Goal: Task Accomplishment & Management: Complete application form

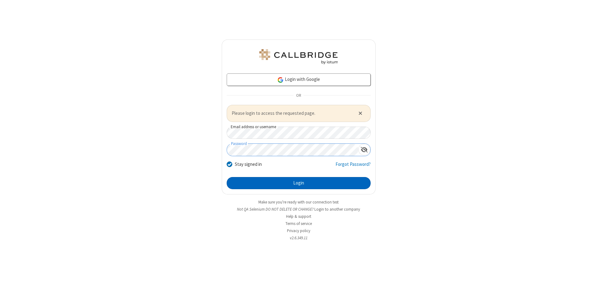
click at [298, 183] on button "Login" at bounding box center [299, 183] width 144 height 12
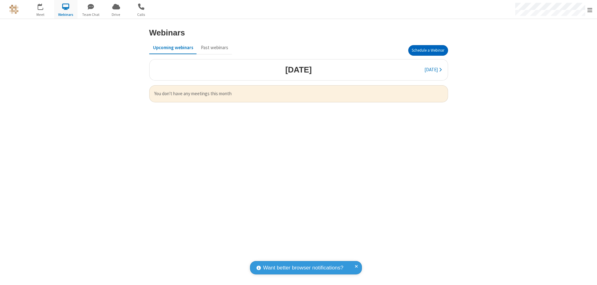
click at [428, 50] on button "Schedule a Webinar" at bounding box center [428, 50] width 40 height 11
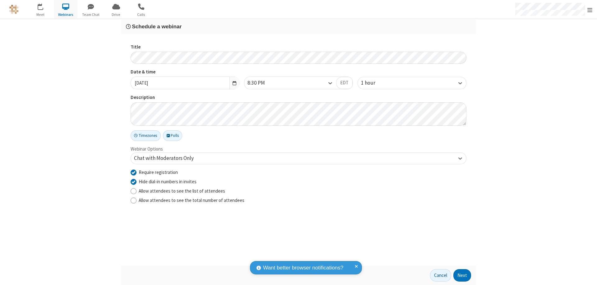
click at [133, 172] on input "Require registration" at bounding box center [134, 172] width 6 height 7
checkbox input "false"
click at [462, 275] on button "Next" at bounding box center [462, 275] width 18 height 12
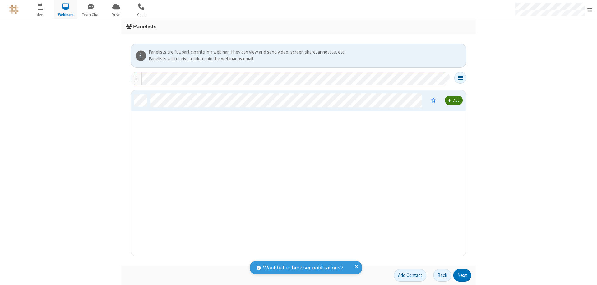
scroll to position [161, 331]
click at [462, 275] on button "Next" at bounding box center [462, 275] width 18 height 12
